Goal: Find specific page/section: Find specific page/section

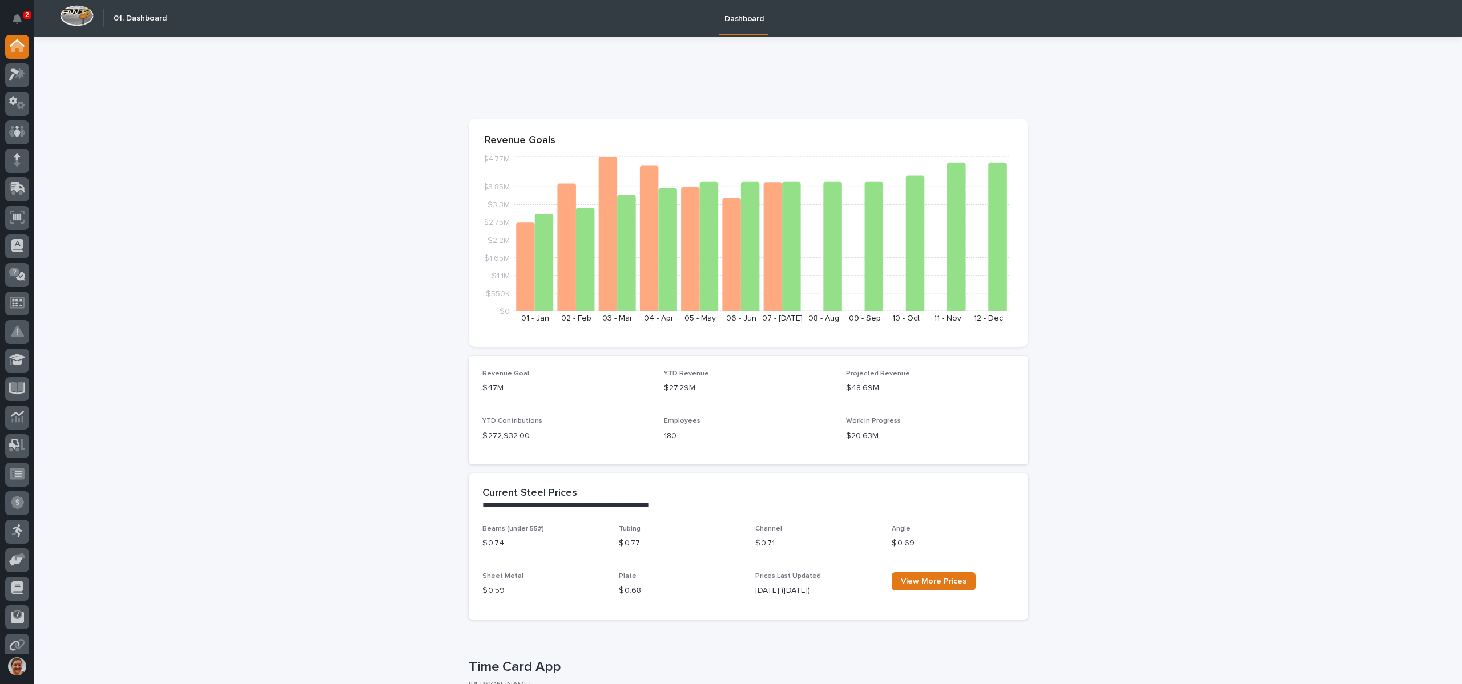
click at [29, 74] on div at bounding box center [17, 345] width 34 height 620
click at [18, 74] on icon at bounding box center [17, 74] width 17 height 13
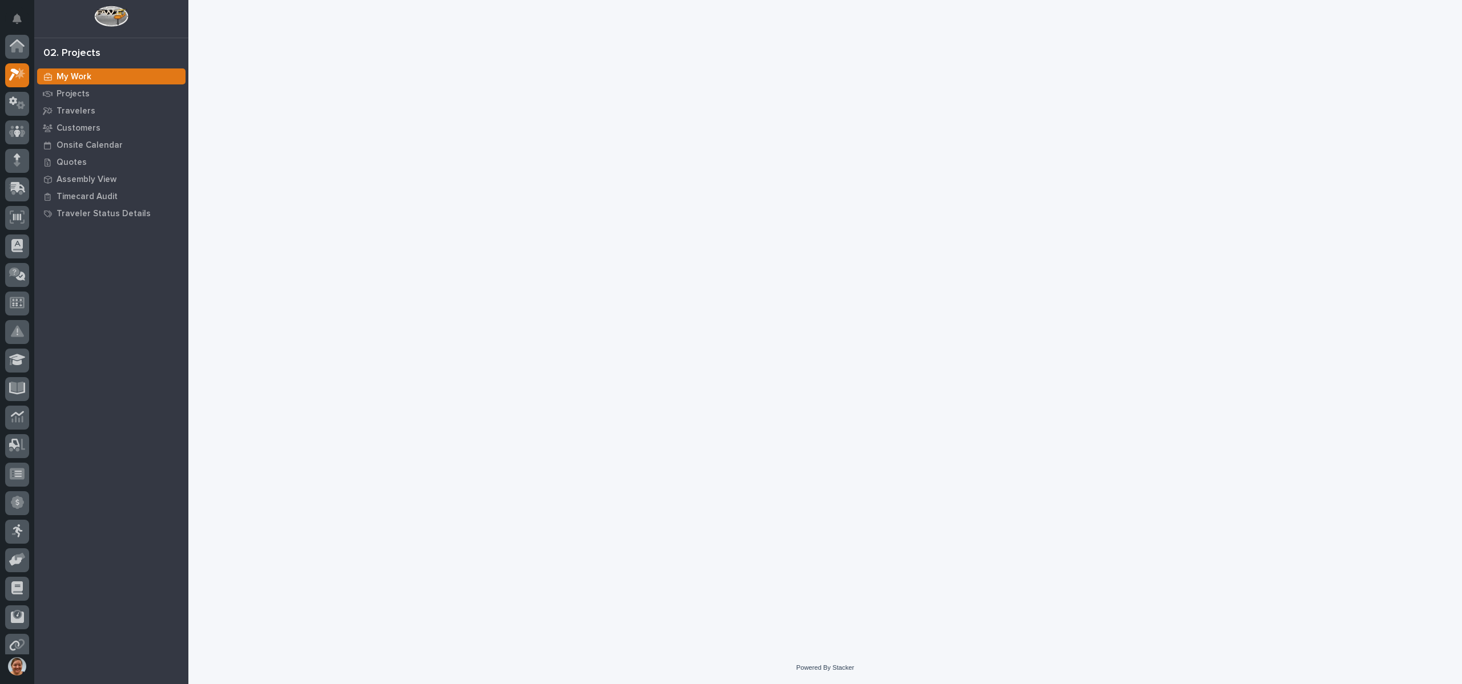
scroll to position [29, 0]
click at [80, 161] on p "Quotes" at bounding box center [72, 163] width 30 height 10
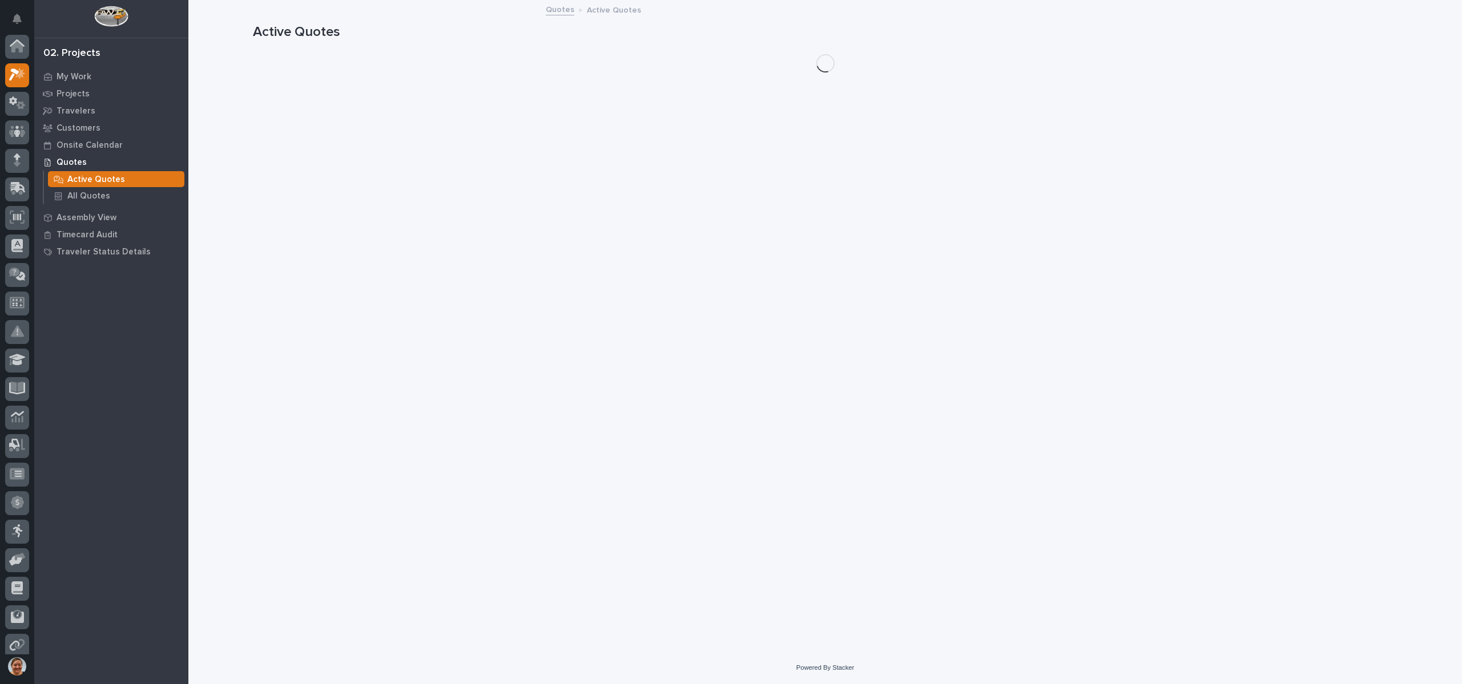
scroll to position [29, 0]
click at [105, 193] on p "All Quotes" at bounding box center [88, 196] width 43 height 10
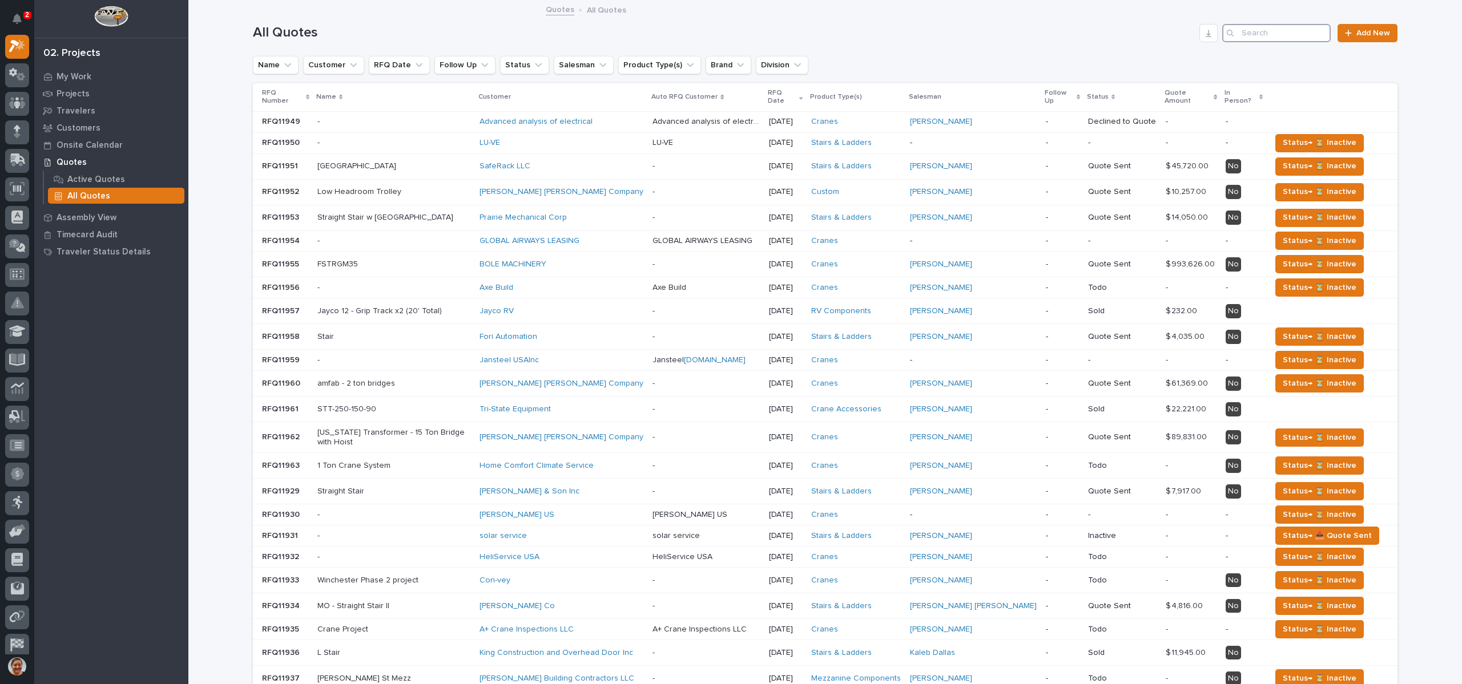
click at [1259, 39] on input "Search" at bounding box center [1276, 33] width 108 height 18
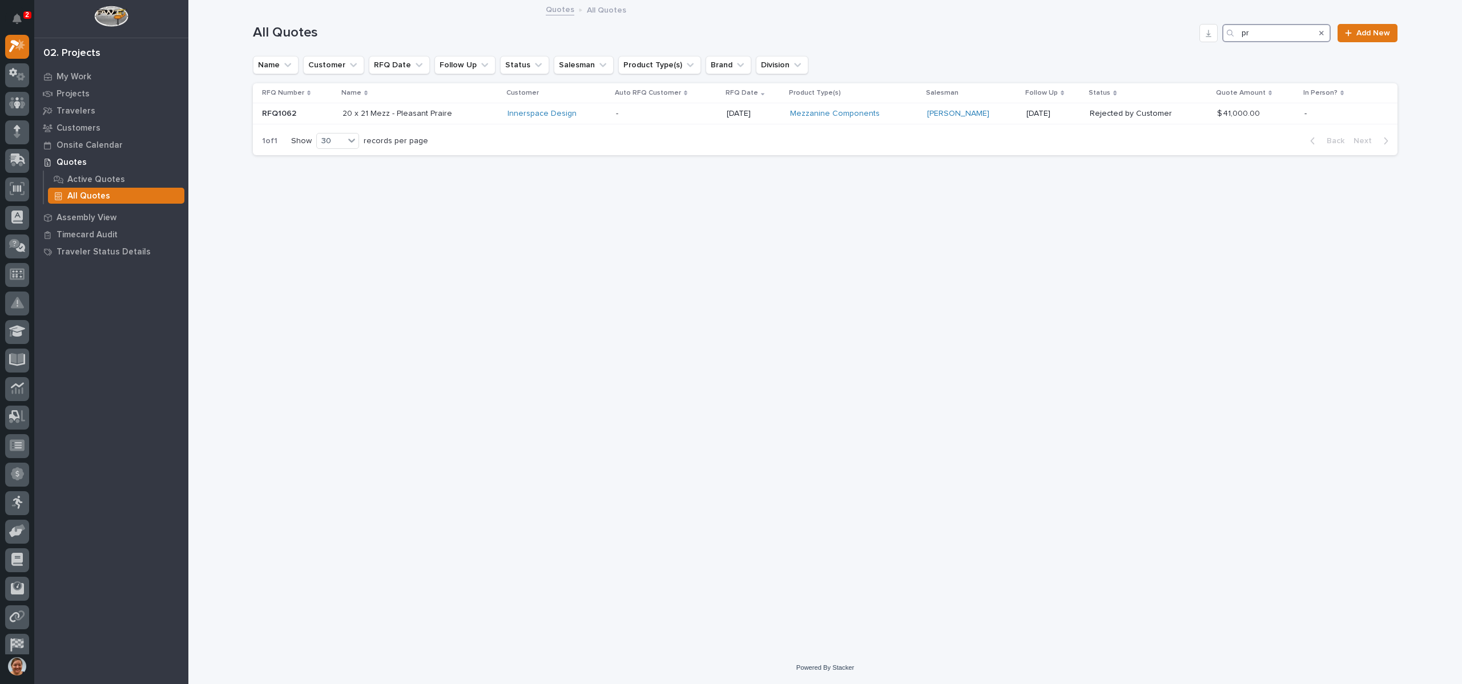
type input "p"
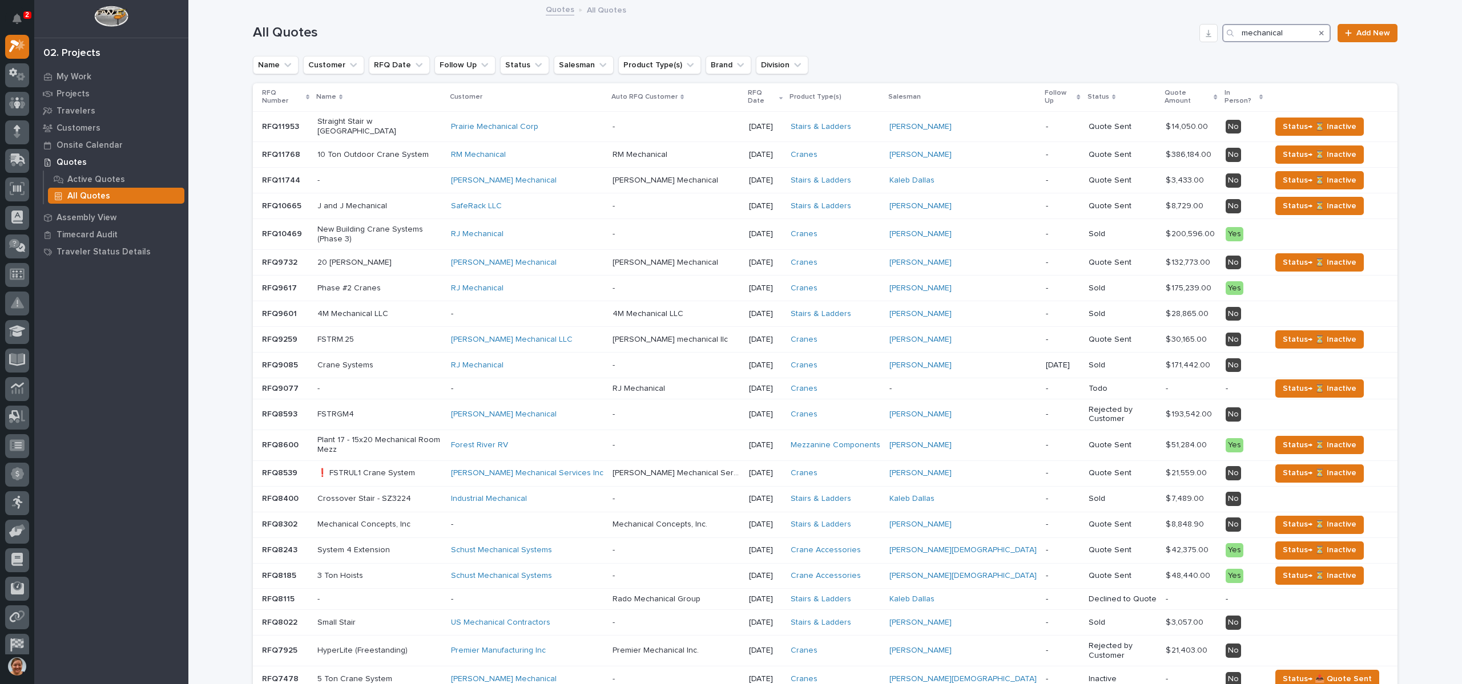
type input "mechanical"
